Goal: Task Accomplishment & Management: Manage account settings

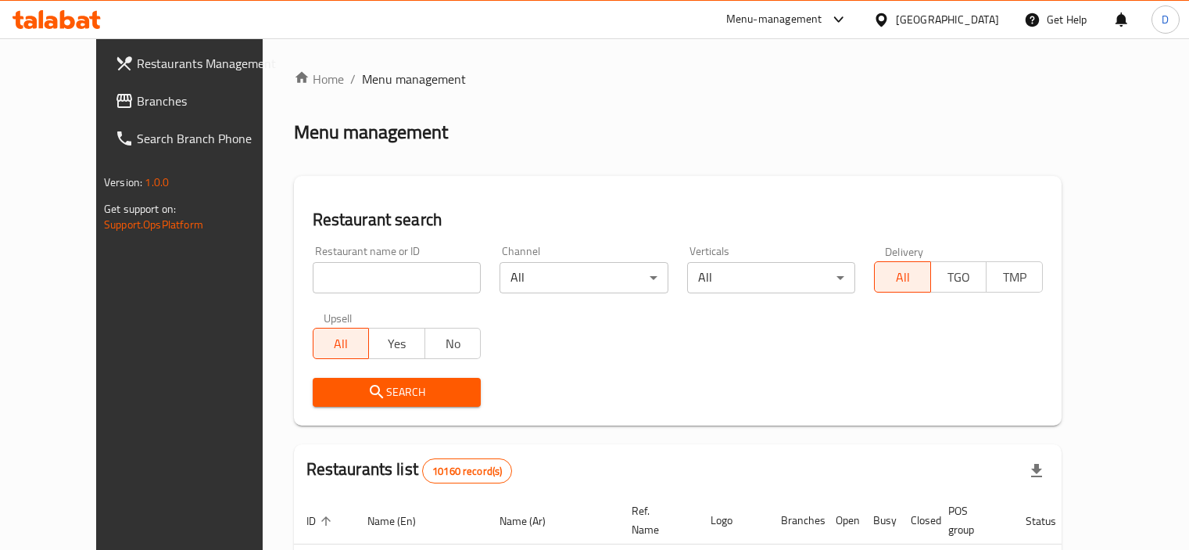
click at [983, 15] on div "[GEOGRAPHIC_DATA]" at bounding box center [947, 19] width 103 height 17
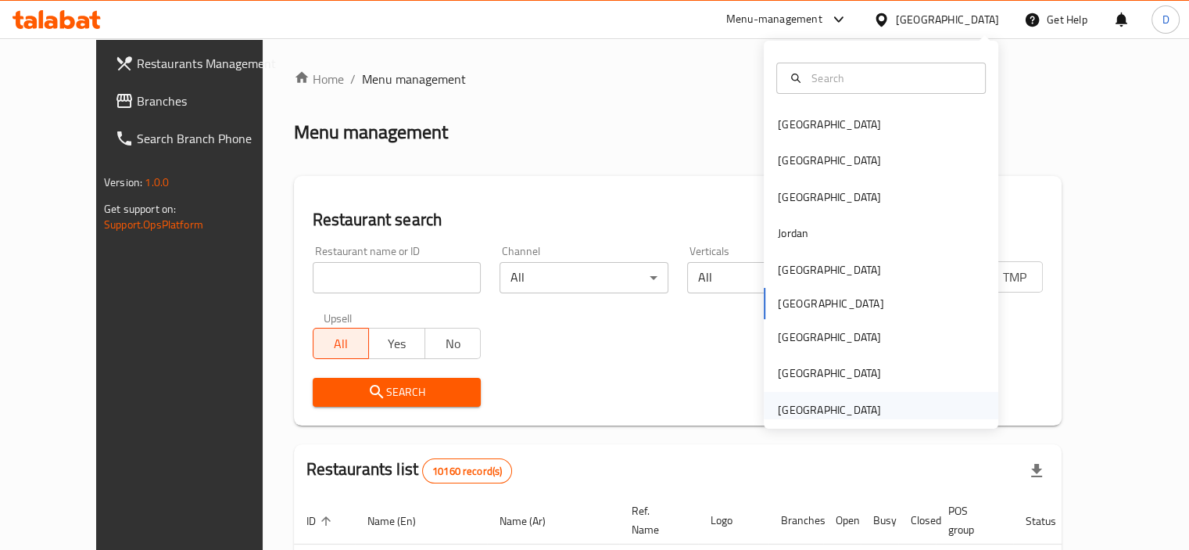
click at [850, 418] on div "[GEOGRAPHIC_DATA]" at bounding box center [829, 409] width 103 height 17
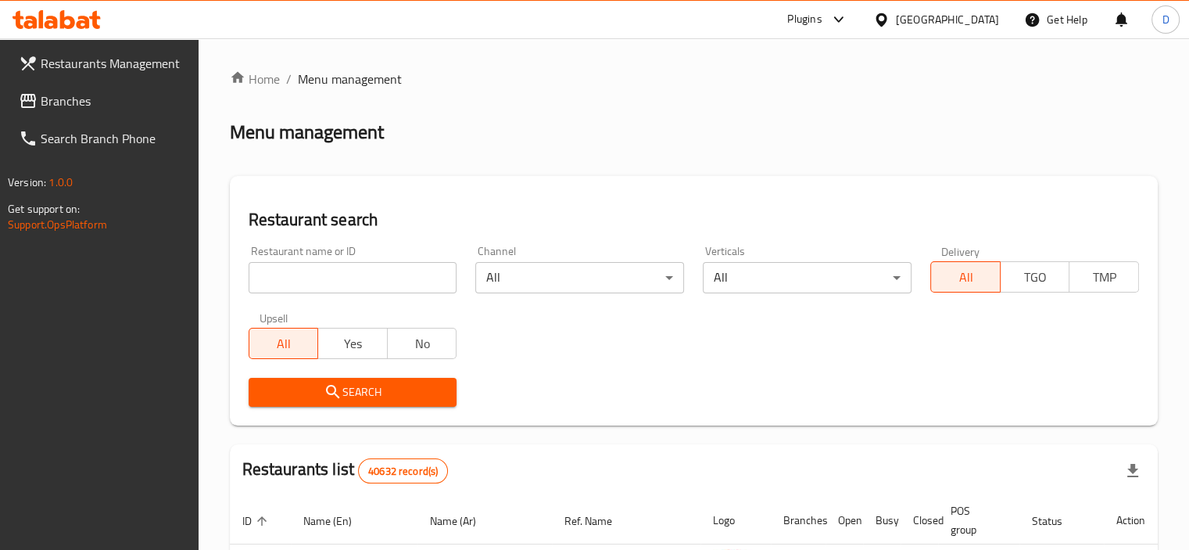
click at [158, 104] on span "Branches" at bounding box center [113, 100] width 145 height 19
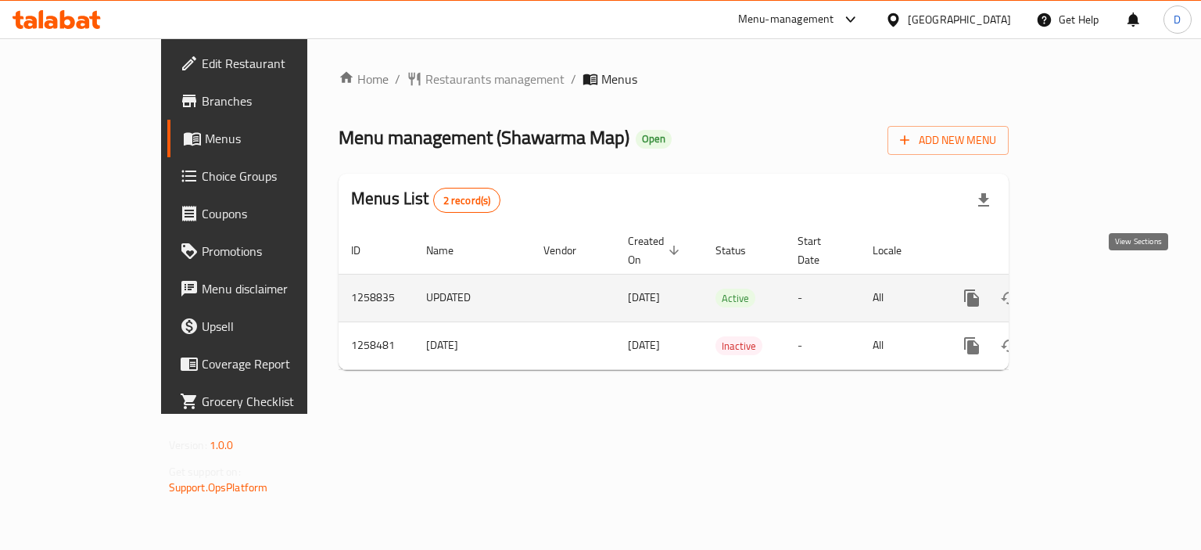
click at [1094, 288] on icon "enhanced table" at bounding box center [1084, 297] width 19 height 19
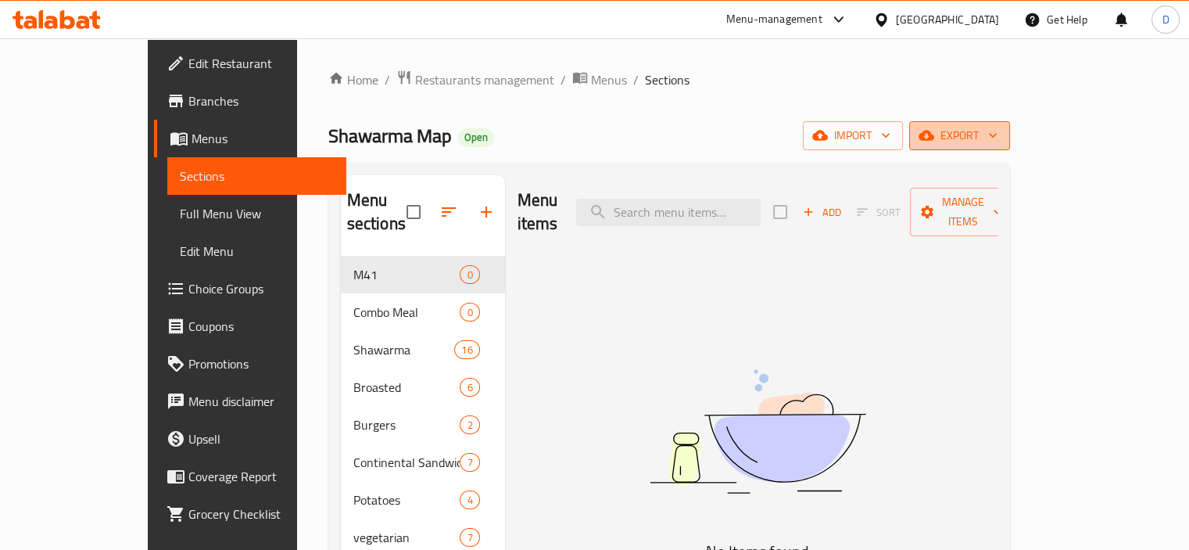
click at [997, 134] on span "export" at bounding box center [960, 136] width 76 height 20
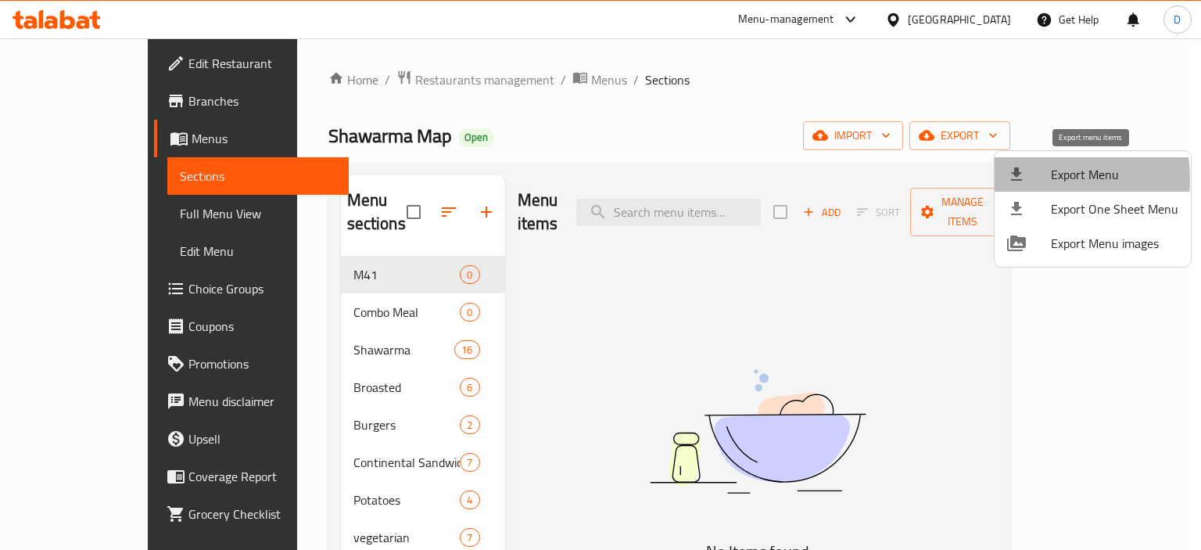
click at [1032, 179] on div at bounding box center [1029, 174] width 44 height 19
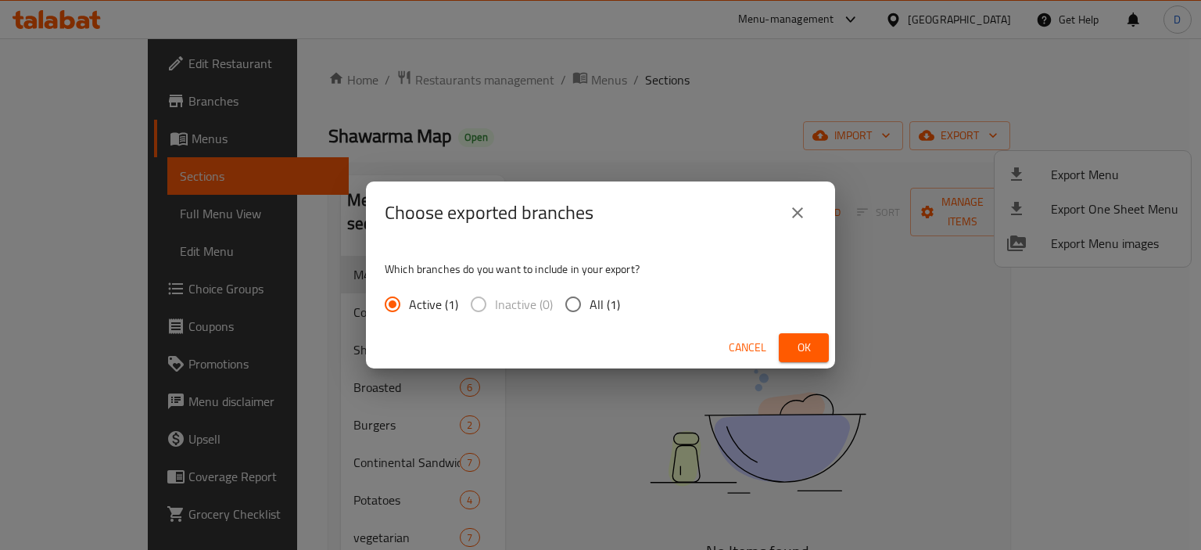
click at [603, 298] on span "All (1)" at bounding box center [604, 304] width 30 height 19
click at [589, 298] on input "All (1)" at bounding box center [573, 304] width 33 height 33
radio input "true"
click at [811, 340] on span "Ok" at bounding box center [803, 348] width 25 height 20
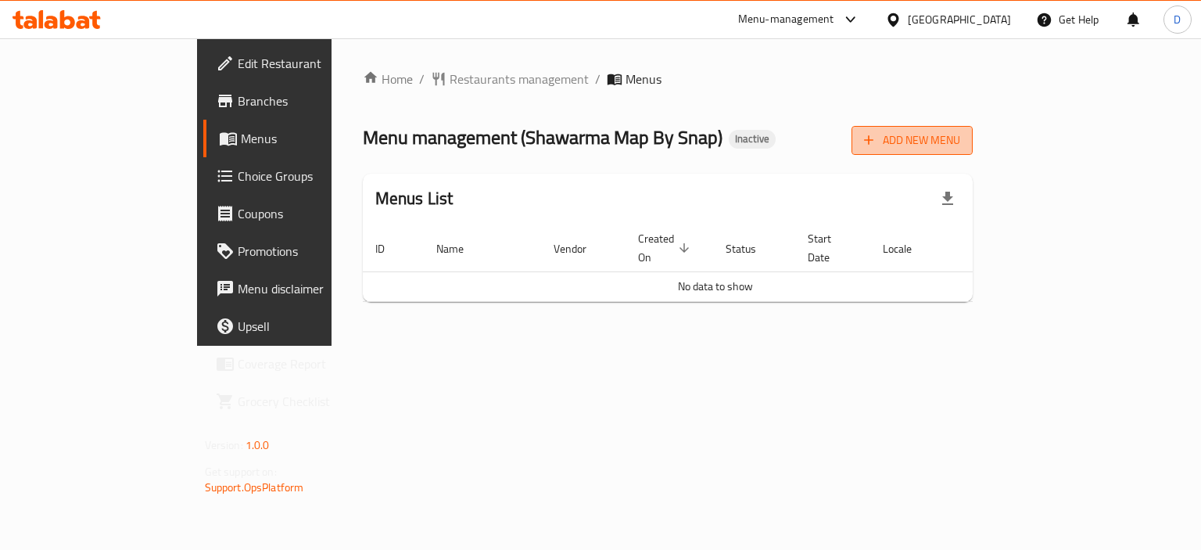
click at [960, 143] on span "Add New Menu" at bounding box center [912, 141] width 96 height 20
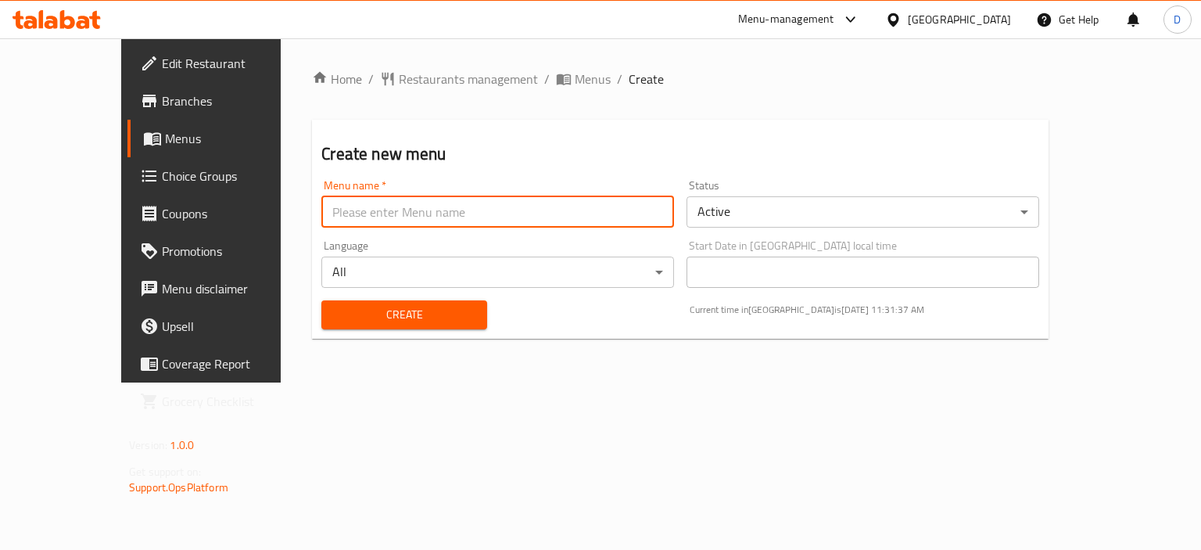
click at [585, 218] on input "text" at bounding box center [497, 211] width 353 height 31
type input "menu"
click at [360, 312] on span "Create" at bounding box center [404, 315] width 140 height 20
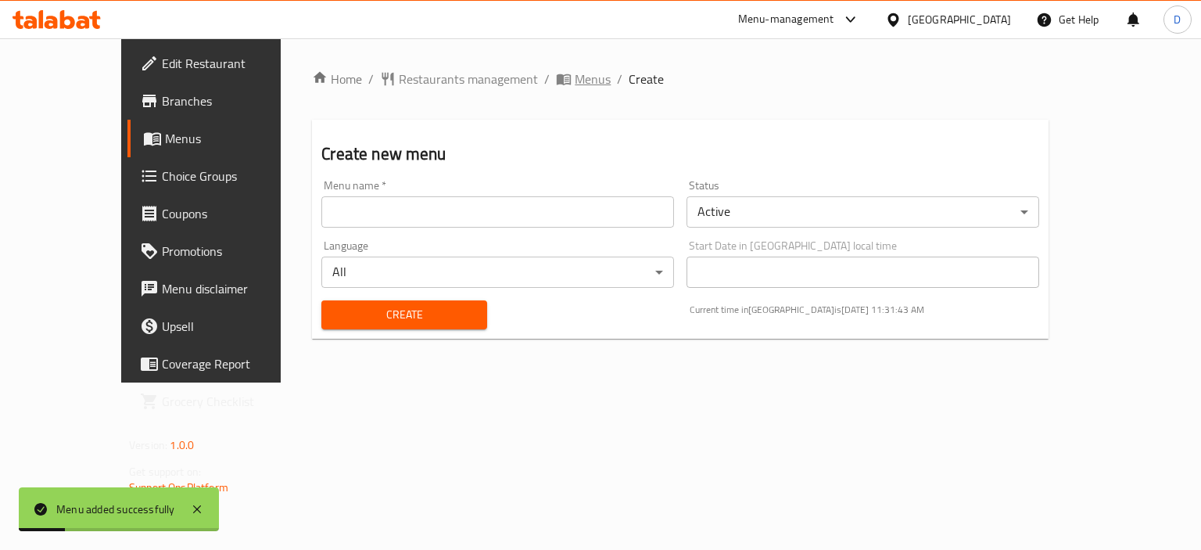
click at [575, 80] on span "Menus" at bounding box center [593, 79] width 36 height 19
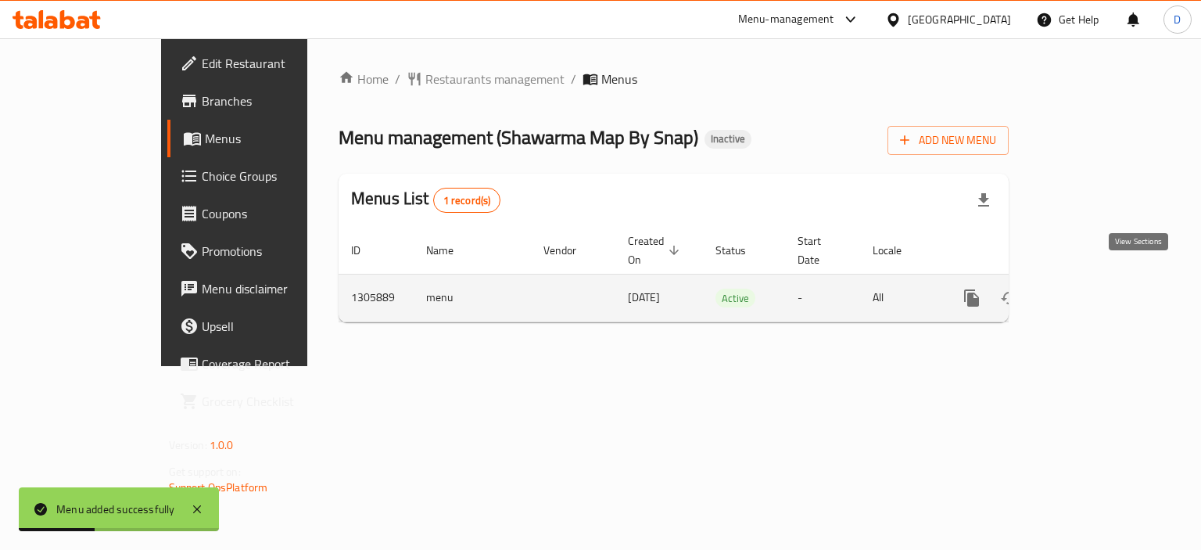
click at [1094, 288] on icon "enhanced table" at bounding box center [1084, 297] width 19 height 19
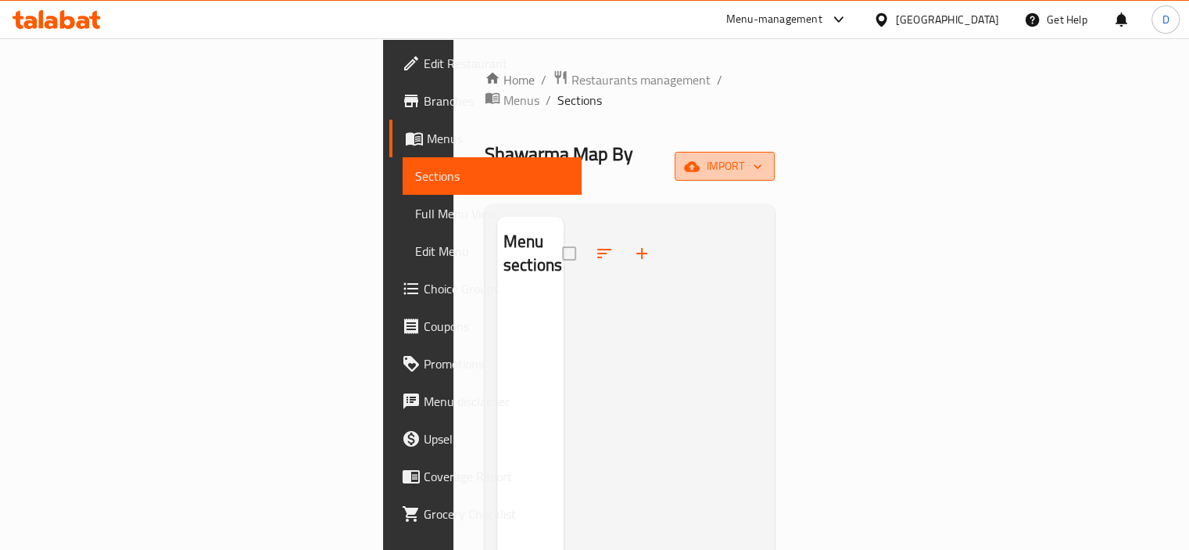
click at [762, 156] on span "import" at bounding box center [724, 166] width 75 height 20
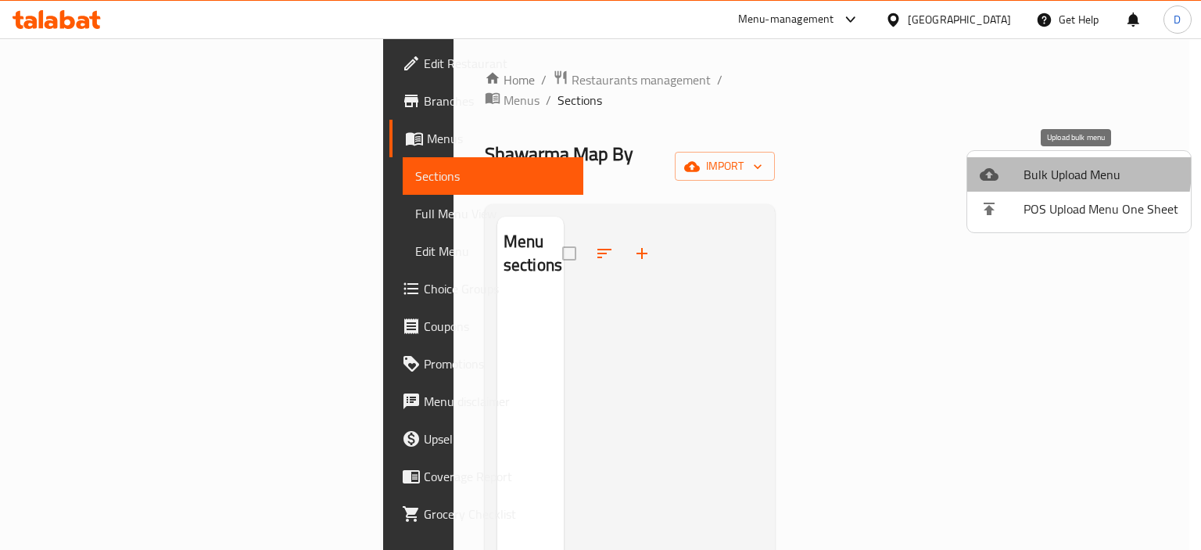
click at [1036, 167] on span "Bulk Upload Menu" at bounding box center [1100, 174] width 155 height 19
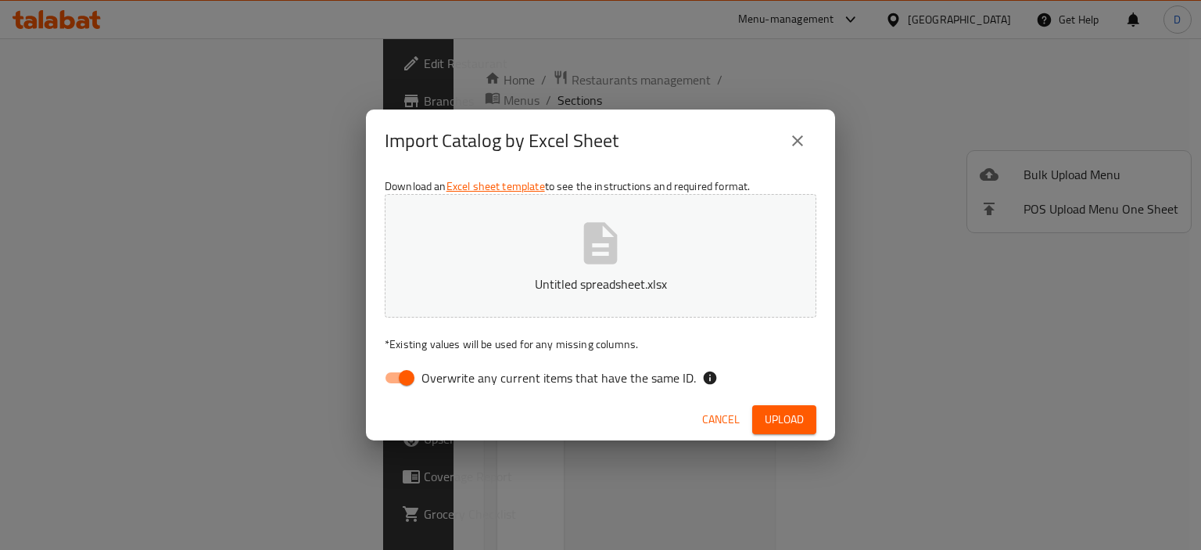
drag, startPoint x: 610, startPoint y: 378, endPoint x: 633, endPoint y: 374, distance: 23.8
click at [610, 378] on span "Overwrite any current items that have the same ID." at bounding box center [558, 377] width 274 height 19
click at [451, 378] on input "Overwrite any current items that have the same ID." at bounding box center [406, 378] width 89 height 30
checkbox input "false"
click at [800, 422] on span "Upload" at bounding box center [783, 420] width 39 height 20
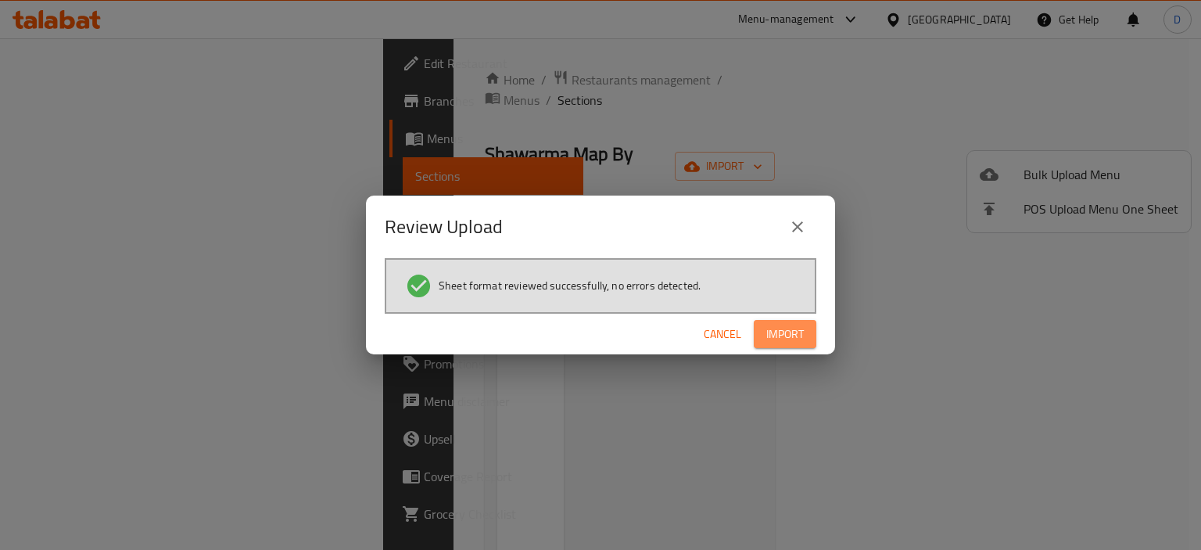
click at [786, 338] on span "Import" at bounding box center [785, 334] width 38 height 20
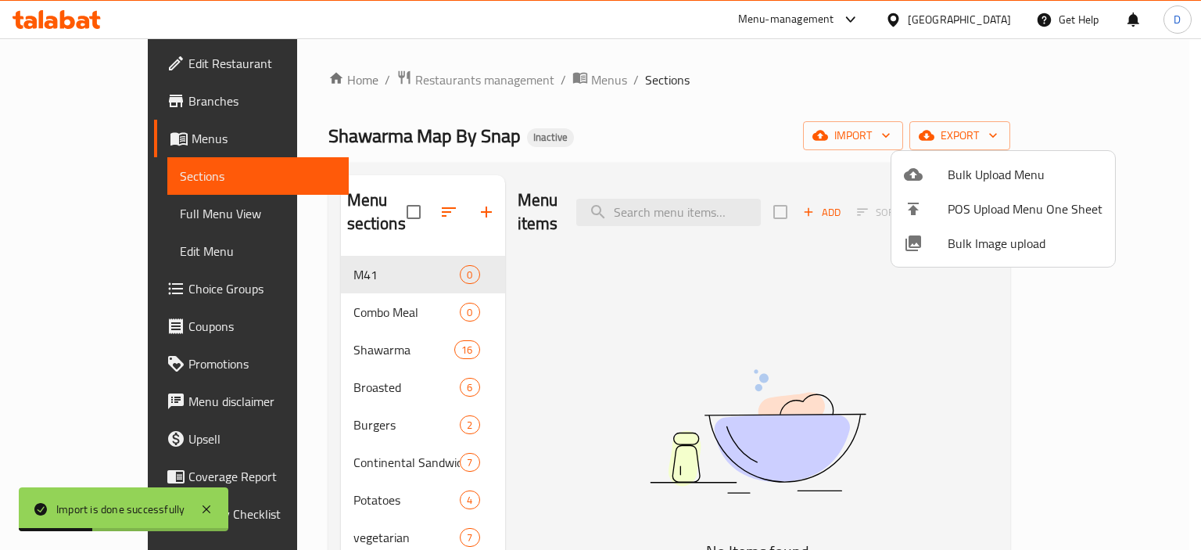
click at [129, 206] on div at bounding box center [600, 275] width 1201 height 550
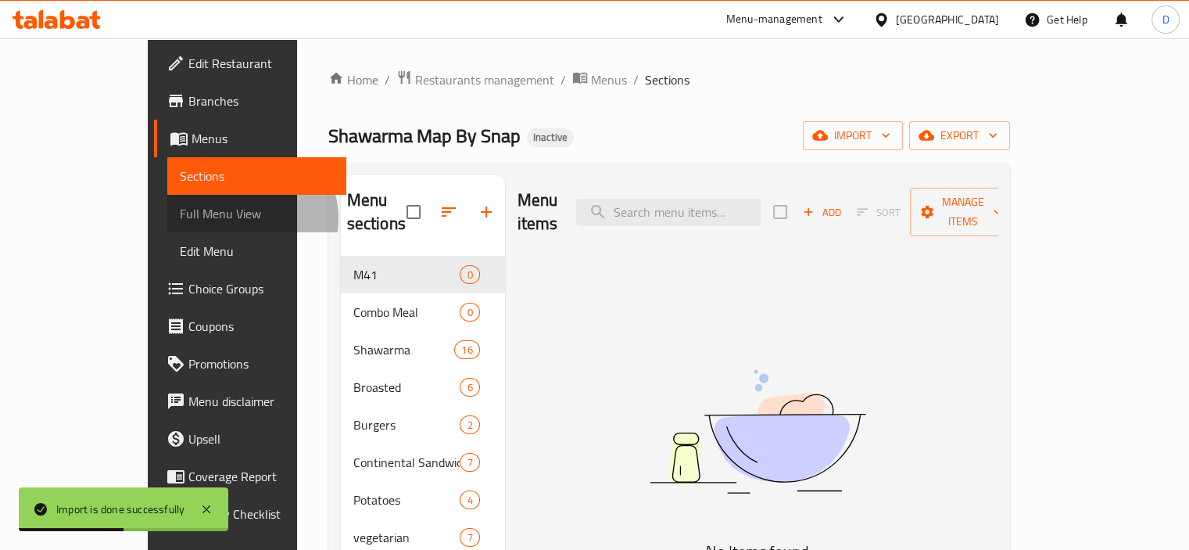
click at [180, 218] on span "Full Menu View" at bounding box center [257, 213] width 154 height 19
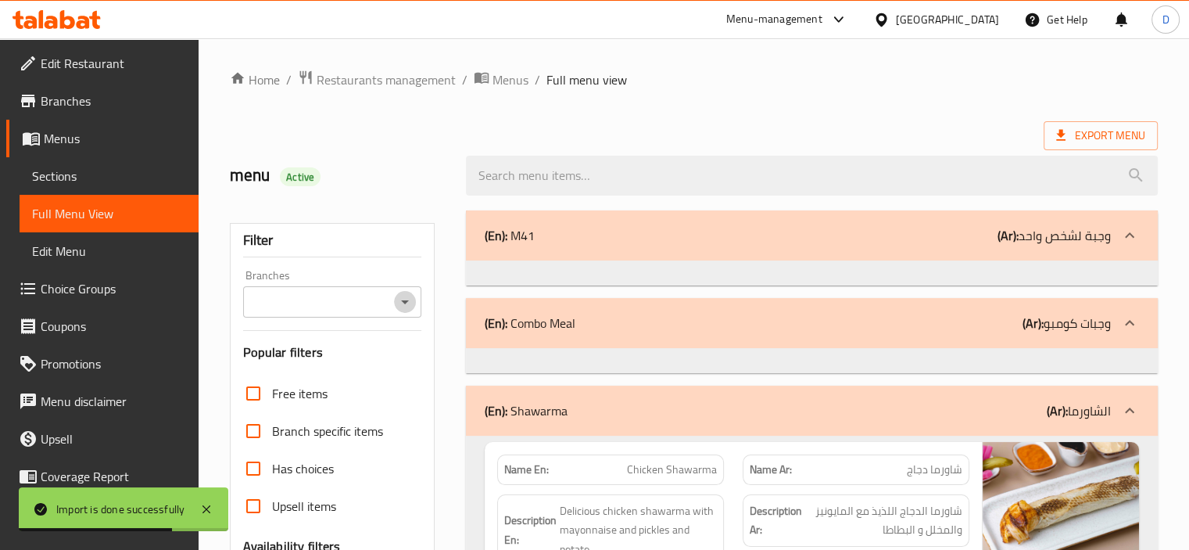
click at [413, 299] on icon "Open" at bounding box center [405, 301] width 19 height 19
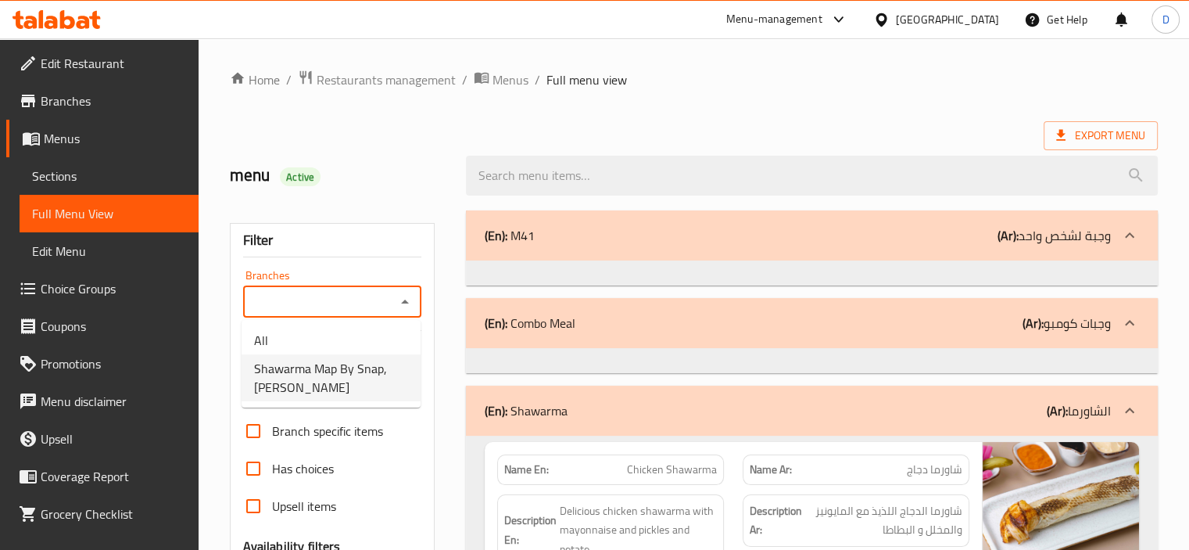
click at [357, 372] on span "Shawarma Map By Snap, Al Karama" at bounding box center [331, 378] width 154 height 38
type input "Shawarma Map By Snap, Al Karama"
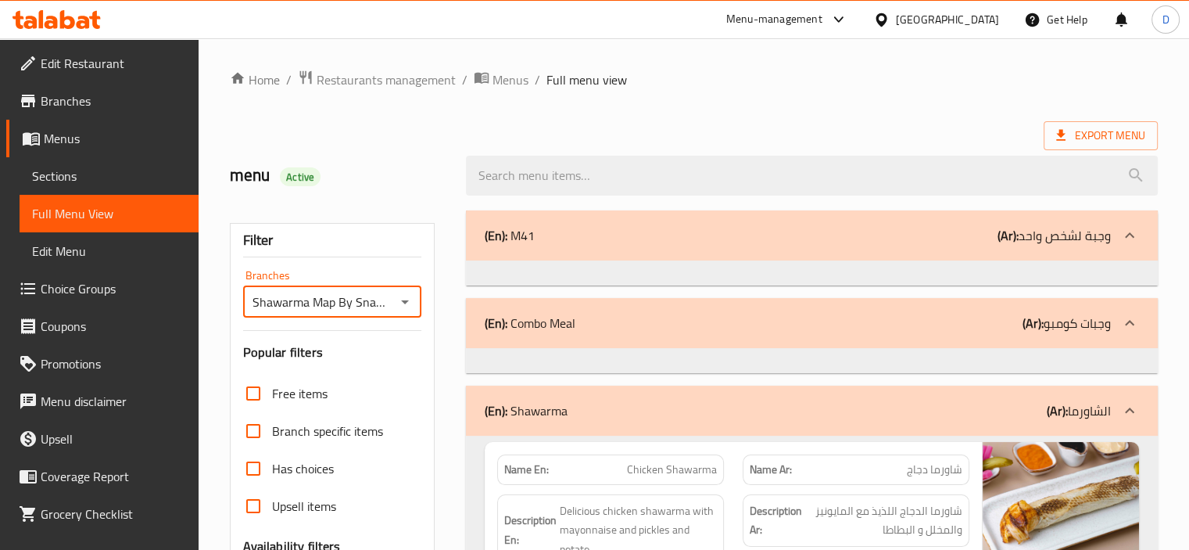
scroll to position [355, 0]
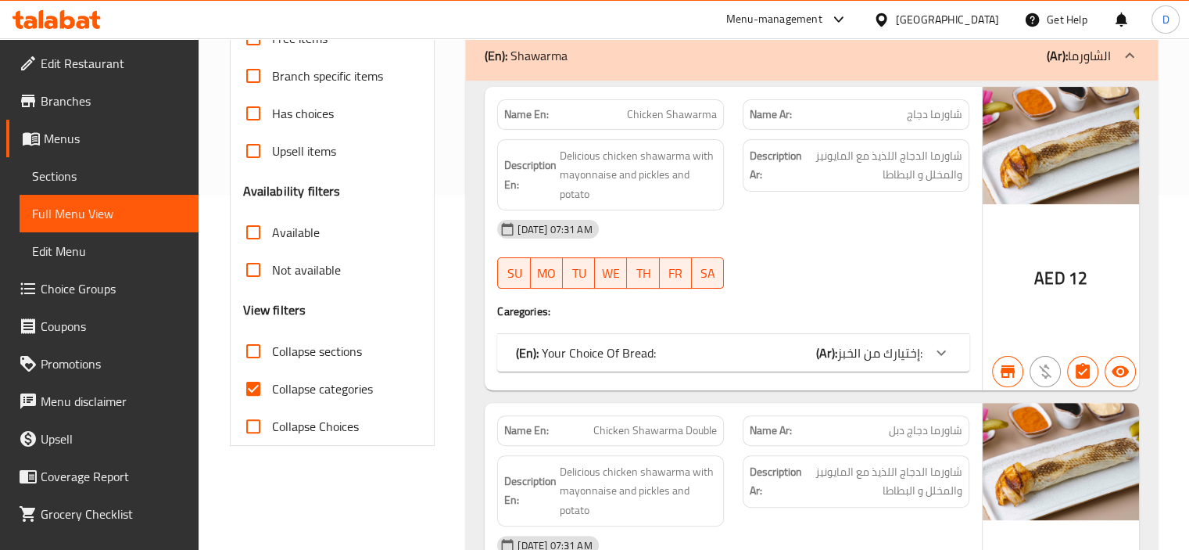
click at [274, 342] on span "Collapse sections" at bounding box center [317, 351] width 90 height 19
click at [272, 342] on input "Collapse sections" at bounding box center [253, 351] width 38 height 38
checkbox input "true"
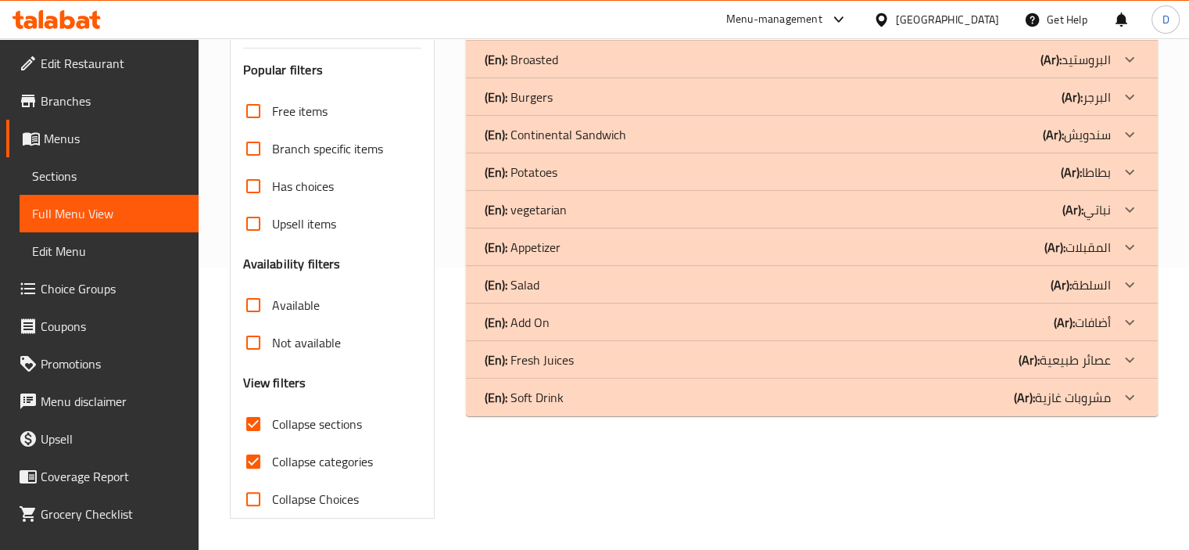
scroll to position [281, 0]
click at [293, 299] on span "Available" at bounding box center [296, 305] width 48 height 19
click at [272, 299] on input "Available" at bounding box center [253, 306] width 38 height 38
checkbox input "true"
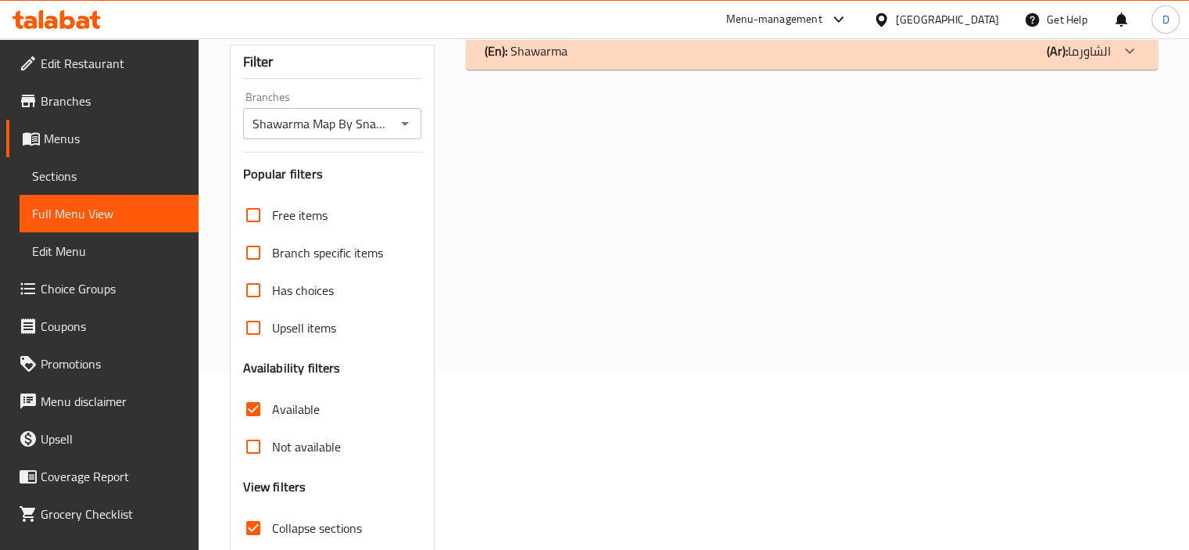
scroll to position [81, 0]
